Goal: Task Accomplishment & Management: Use online tool/utility

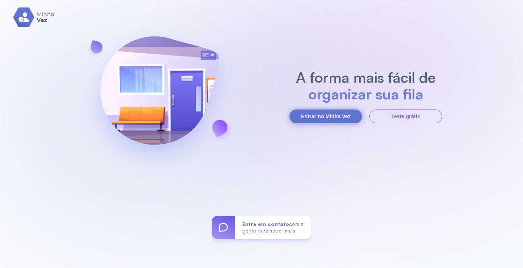
click at [321, 116] on button "Entrar no Minha Vez" at bounding box center [325, 117] width 73 height 14
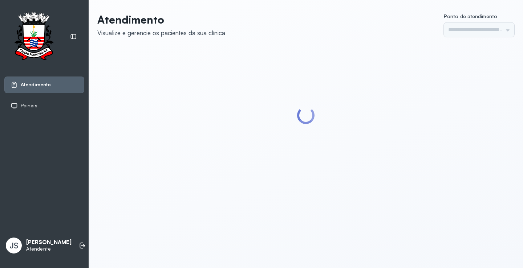
type input "*********"
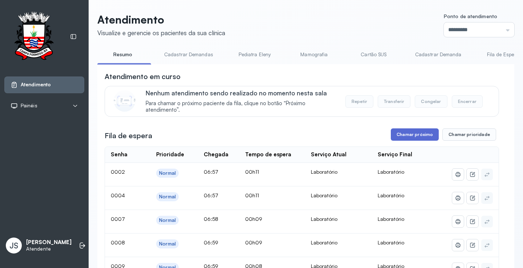
click at [418, 137] on button "Chamar próximo" at bounding box center [415, 135] width 48 height 12
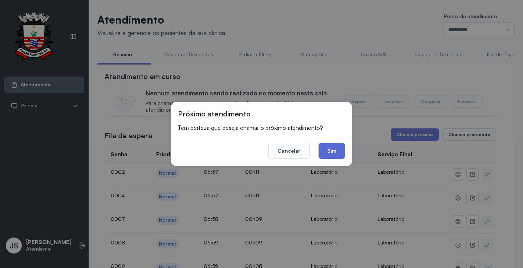
click at [339, 154] on button "Sim" at bounding box center [332, 151] width 27 height 16
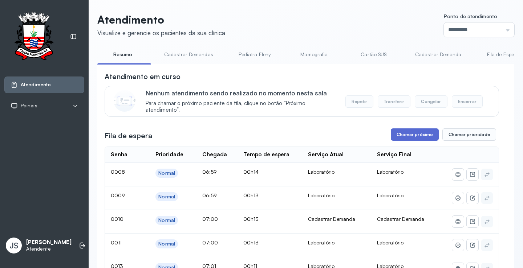
click at [414, 135] on button "Chamar próximo" at bounding box center [415, 135] width 48 height 12
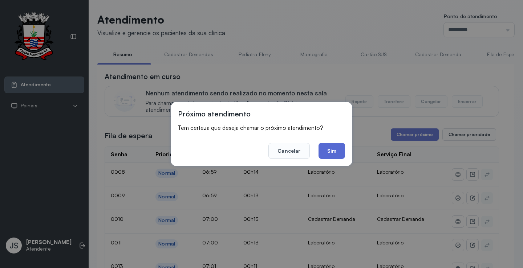
click at [332, 151] on button "Sim" at bounding box center [332, 151] width 27 height 16
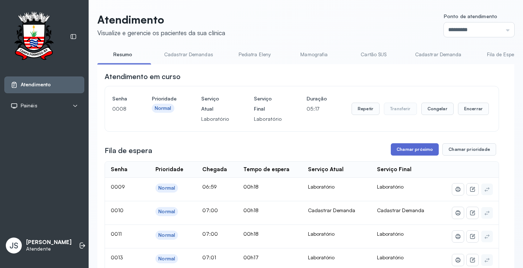
click at [416, 154] on button "Chamar próximo" at bounding box center [415, 149] width 48 height 12
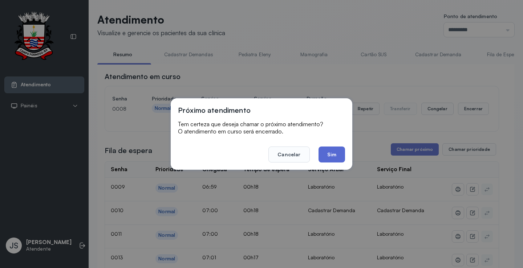
click at [334, 155] on button "Sim" at bounding box center [332, 155] width 27 height 16
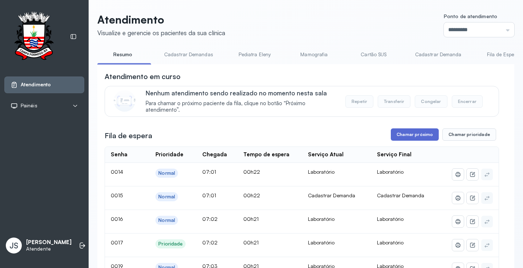
click at [420, 137] on button "Chamar próximo" at bounding box center [415, 135] width 48 height 12
click at [410, 135] on button "Chamar próximo" at bounding box center [415, 135] width 48 height 12
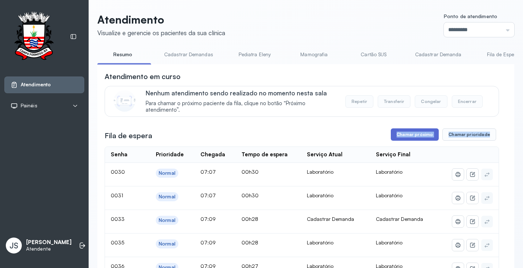
click at [406, 137] on button "Chamar próximo" at bounding box center [415, 135] width 48 height 12
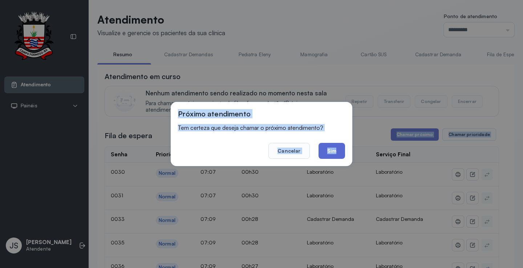
click at [336, 150] on button "Sim" at bounding box center [332, 151] width 27 height 16
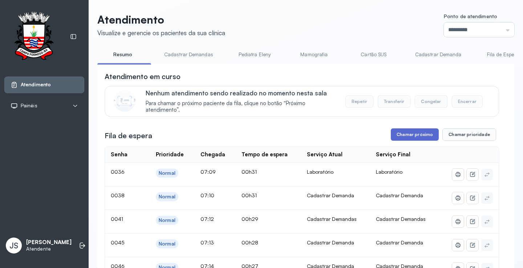
click at [410, 135] on button "Chamar próximo" at bounding box center [415, 135] width 48 height 12
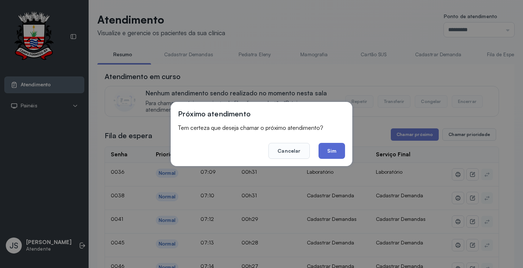
click at [333, 147] on button "Sim" at bounding box center [332, 151] width 27 height 16
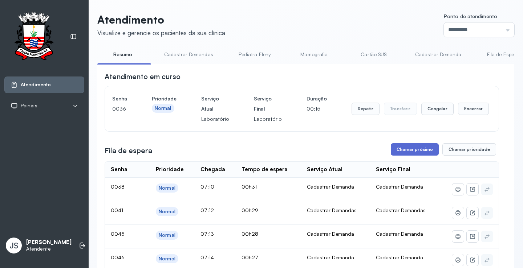
click at [417, 150] on button "Chamar próximo" at bounding box center [415, 149] width 48 height 12
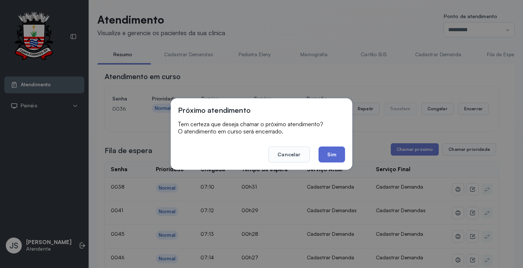
click at [332, 154] on button "Sim" at bounding box center [332, 155] width 27 height 16
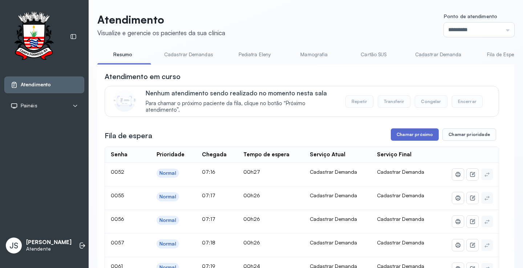
click at [416, 138] on button "Chamar próximo" at bounding box center [415, 135] width 48 height 12
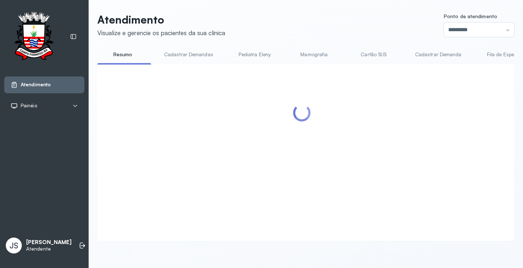
click at [335, 148] on div at bounding box center [302, 144] width 394 height 145
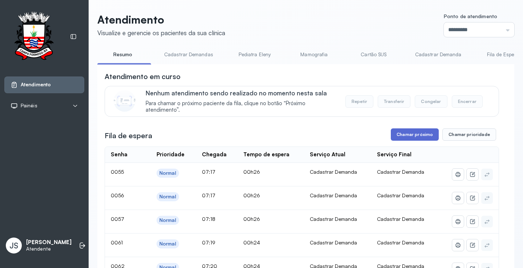
click at [402, 137] on button "Chamar próximo" at bounding box center [415, 135] width 48 height 12
click at [406, 138] on button "Chamar próximo" at bounding box center [415, 135] width 48 height 12
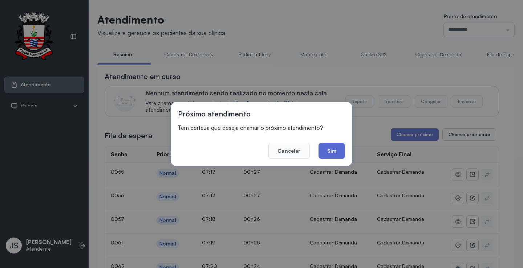
click at [329, 150] on button "Sim" at bounding box center [332, 151] width 27 height 16
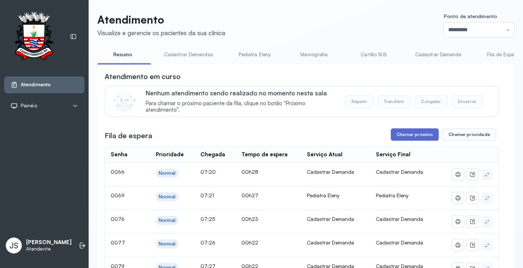
click at [404, 135] on button "Chamar próximo" at bounding box center [415, 135] width 48 height 12
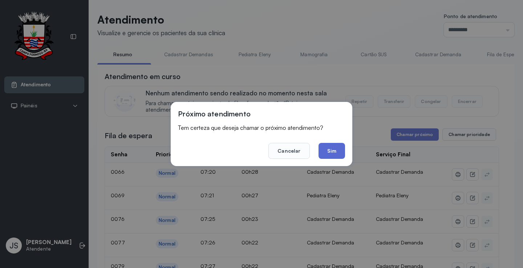
click at [336, 150] on button "Sim" at bounding box center [332, 151] width 27 height 16
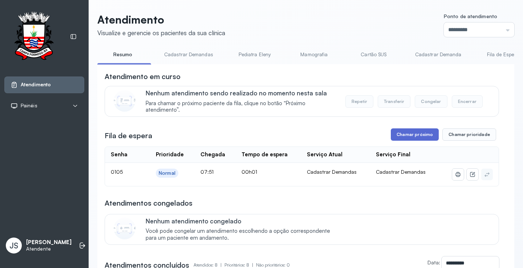
click at [407, 135] on button "Chamar próximo" at bounding box center [415, 135] width 48 height 12
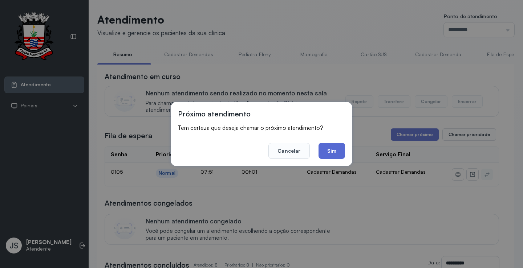
click at [332, 153] on button "Sim" at bounding box center [332, 151] width 27 height 16
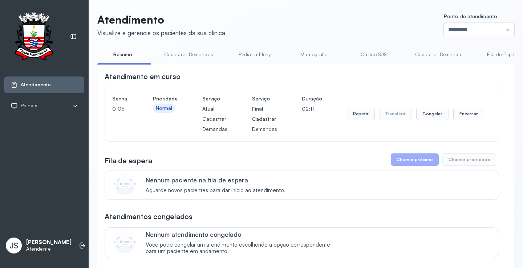
click at [62, 244] on p "[PERSON_NAME]" at bounding box center [48, 242] width 45 height 7
click at [79, 246] on li at bounding box center [82, 246] width 16 height 16
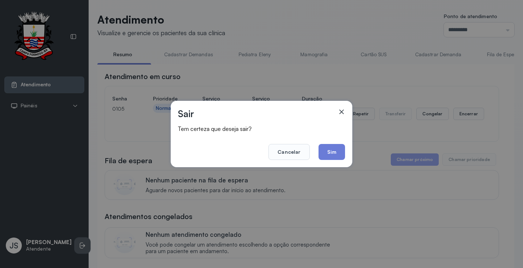
click at [79, 246] on div "Sair Tem certeza que deseja sair? Cancelar Sim" at bounding box center [261, 134] width 523 height 268
click at [337, 153] on button "Sim" at bounding box center [332, 152] width 27 height 16
